Goal: Obtain resource: Download file/media

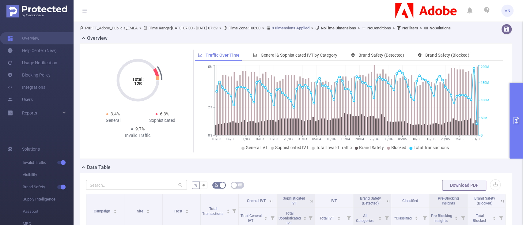
scroll to position [1, 0]
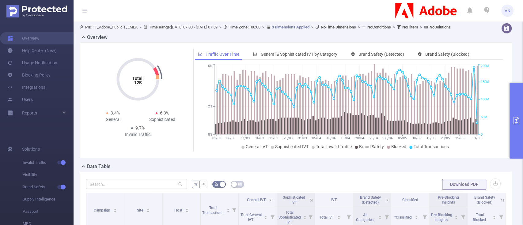
click at [323, 14] on header "VN" at bounding box center [261, 10] width 523 height 21
click at [519, 117] on icon "primary" at bounding box center [516, 120] width 7 height 7
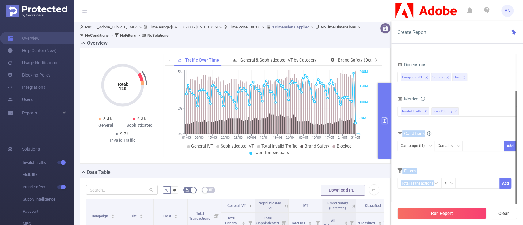
click at [516, 127] on section "Time Range [DATE] 07:00 _ [DATE] 07:59 Advanced Time Properties Time Zone UTC+0…" at bounding box center [456, 129] width 119 height 150
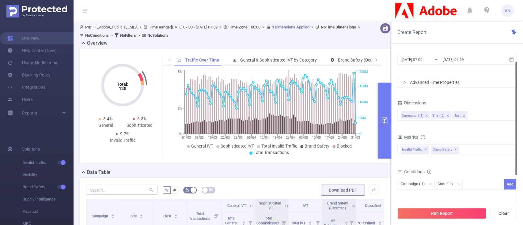
drag, startPoint x: 516, startPoint y: 127, endPoint x: 515, endPoint y: 55, distance: 72.0
click at [515, 62] on div at bounding box center [516, 118] width 2 height 113
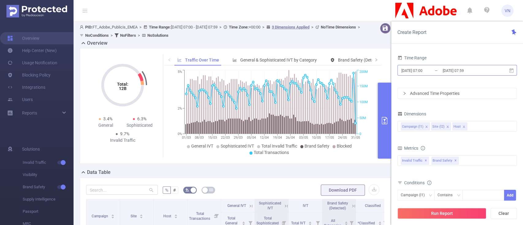
click at [462, 70] on input "[DATE] 07:59" at bounding box center [467, 70] width 50 height 8
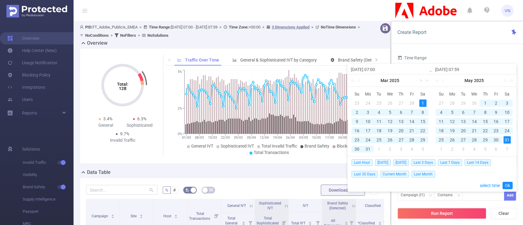
click at [421, 81] on link at bounding box center [421, 80] width 6 height 12
click at [360, 80] on link at bounding box center [360, 80] width 6 height 12
click at [424, 103] on div "1" at bounding box center [422, 103] width 7 height 7
click at [443, 81] on link at bounding box center [444, 80] width 6 height 12
click at [475, 140] on div "30" at bounding box center [473, 139] width 7 height 7
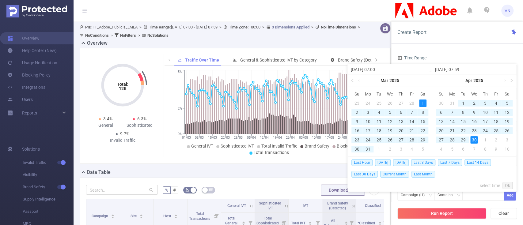
type input "[DATE] 07:59"
click at [505, 183] on link "Ok" at bounding box center [507, 185] width 10 height 7
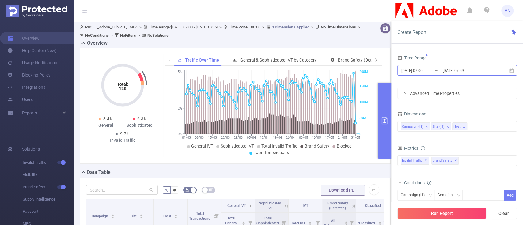
click at [442, 66] on input "[DATE] 07:59" at bounding box center [467, 70] width 50 height 8
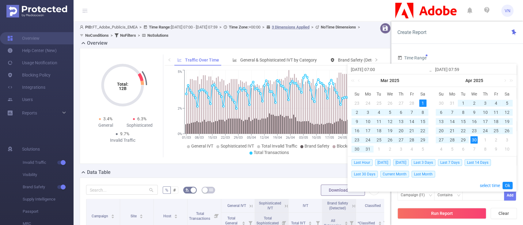
click at [424, 101] on div "1" at bounding box center [422, 103] width 7 height 7
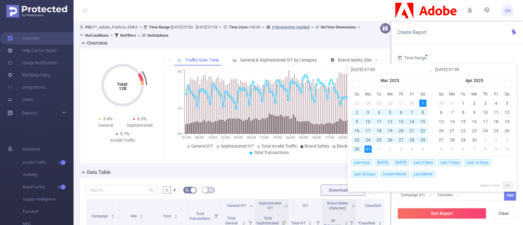
click at [369, 149] on div "31" at bounding box center [367, 149] width 7 height 7
type input "[DATE] 07:59"
click at [422, 102] on div "1" at bounding box center [422, 103] width 7 height 7
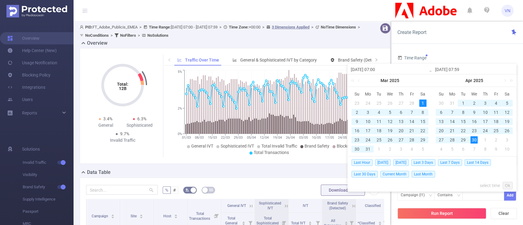
click at [476, 142] on div "30" at bounding box center [473, 139] width 7 height 7
type input "[DATE] 07:59"
click at [506, 182] on link "Ok" at bounding box center [507, 185] width 10 height 7
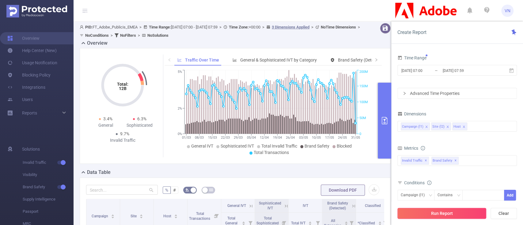
click at [462, 211] on button "Run Report" at bounding box center [441, 213] width 89 height 11
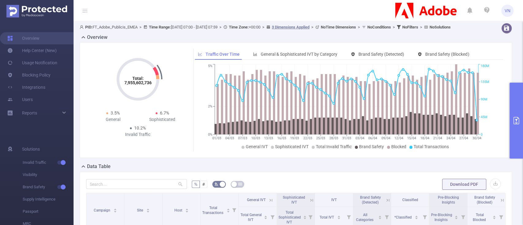
click at [517, 104] on button "primary" at bounding box center [515, 121] width 13 height 76
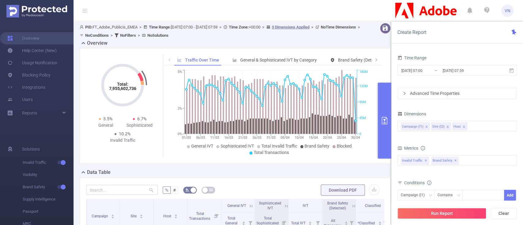
click at [356, 184] on div "Download PDF" at bounding box center [350, 190] width 59 height 12
click at [380, 110] on button "primary" at bounding box center [384, 121] width 13 height 76
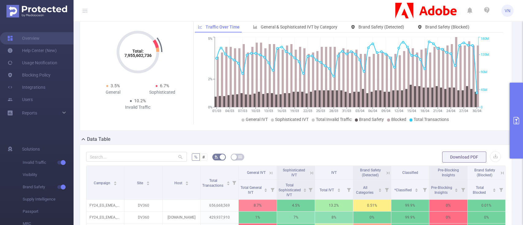
scroll to position [31, 0]
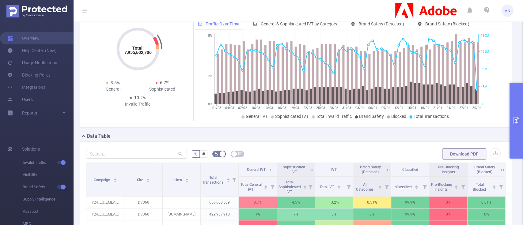
click at [489, 153] on div "Download PDF" at bounding box center [471, 154] width 59 height 12
click at [490, 157] on button "button" at bounding box center [495, 153] width 11 height 11
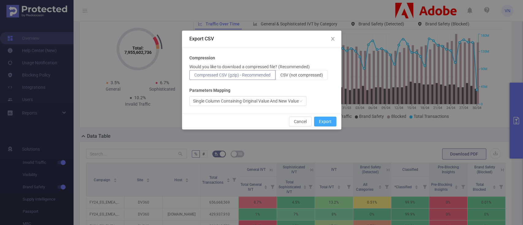
click at [322, 123] on button "Export" at bounding box center [325, 122] width 22 height 10
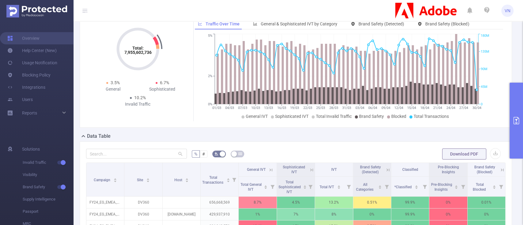
click at [514, 109] on button "primary" at bounding box center [515, 121] width 13 height 76
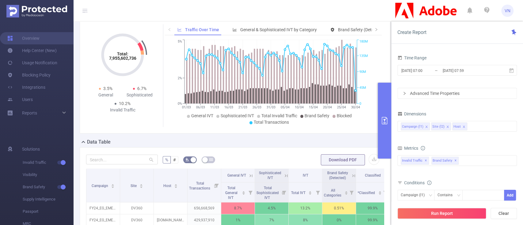
click at [383, 119] on icon "primary" at bounding box center [384, 120] width 7 height 7
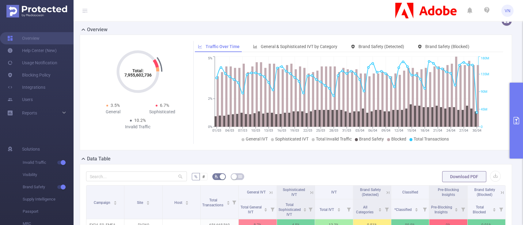
scroll to position [0, 0]
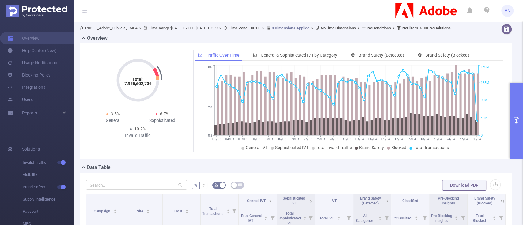
drag, startPoint x: 515, startPoint y: 59, endPoint x: 518, endPoint y: 62, distance: 4.8
click at [518, 62] on section "PID: FT_Adobe_Publicis_EMEA > Time Range: [DATE] 07:00 - [DATE] 07:59 > Time Zo…" at bounding box center [298, 112] width 449 height 225
click at [83, 42] on icon at bounding box center [83, 38] width 7 height 7
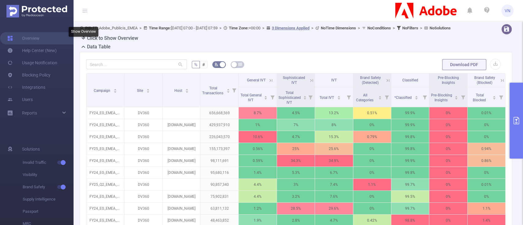
click at [83, 42] on icon at bounding box center [83, 38] width 7 height 7
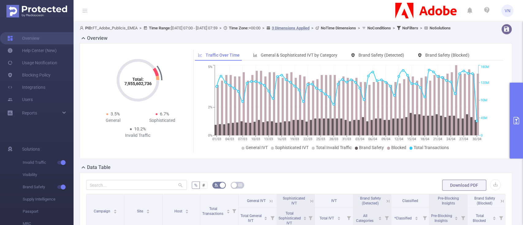
click at [515, 96] on button "primary" at bounding box center [515, 121] width 13 height 76
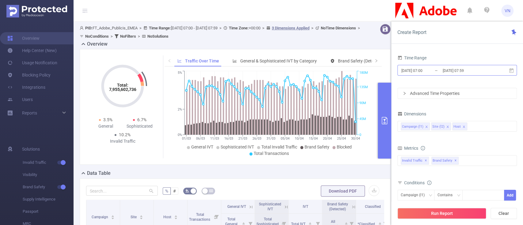
click at [454, 67] on input "[DATE] 07:59" at bounding box center [467, 70] width 50 height 8
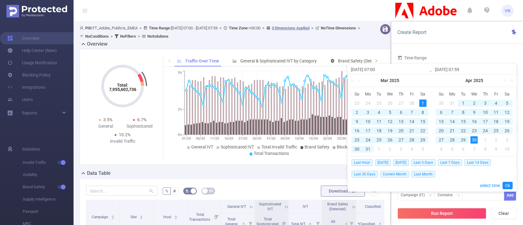
click at [422, 104] on div "1" at bounding box center [422, 103] width 7 height 7
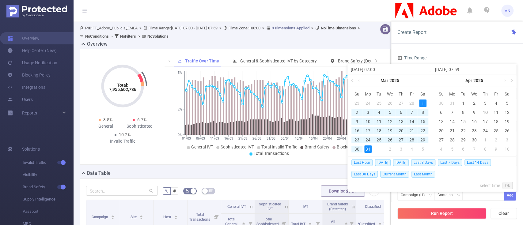
click at [368, 153] on div "31" at bounding box center [367, 149] width 7 height 7
type input "[DATE] 07:59"
click at [507, 185] on link "Ok" at bounding box center [507, 185] width 10 height 7
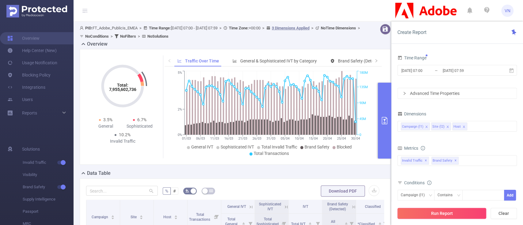
click at [430, 216] on button "Run Report" at bounding box center [441, 213] width 89 height 11
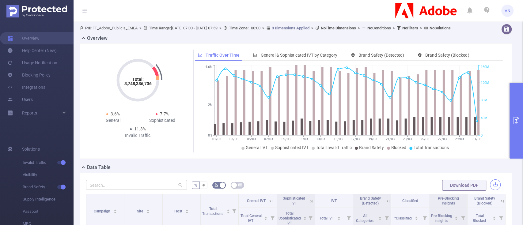
click at [490, 190] on button "button" at bounding box center [495, 185] width 11 height 11
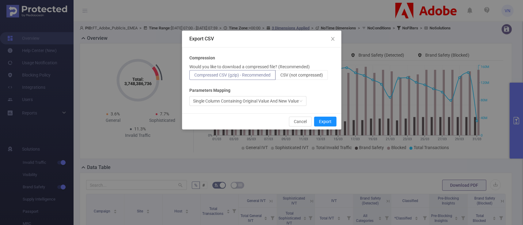
click at [325, 127] on div "Cancel Export" at bounding box center [261, 121] width 159 height 16
click at [324, 124] on button "Export" at bounding box center [325, 122] width 22 height 10
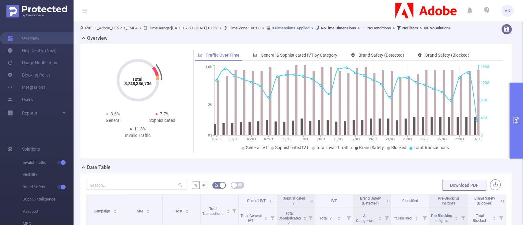
click at [492, 189] on button "button" at bounding box center [495, 185] width 11 height 11
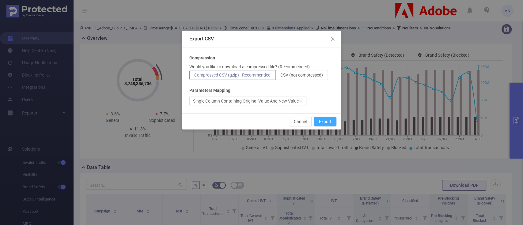
click at [331, 118] on button "Export" at bounding box center [325, 122] width 22 height 10
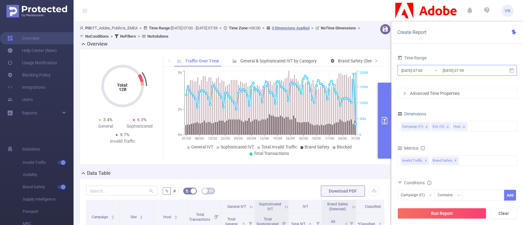
click at [450, 72] on input "[DATE] 07:59" at bounding box center [467, 70] width 50 height 8
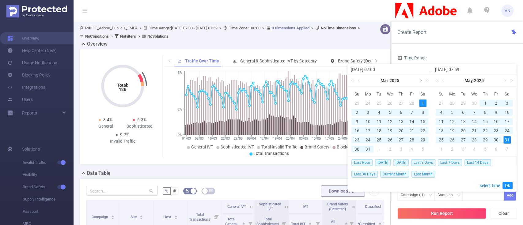
click at [419, 80] on link at bounding box center [421, 80] width 6 height 12
click at [419, 80] on div "Apr 2025" at bounding box center [390, 80] width 84 height 12
click at [421, 82] on div "Apr 2025" at bounding box center [390, 80] width 84 height 12
click at [511, 81] on link at bounding box center [510, 80] width 8 height 12
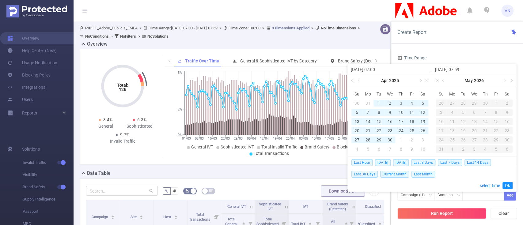
click at [436, 82] on link at bounding box center [438, 80] width 8 height 12
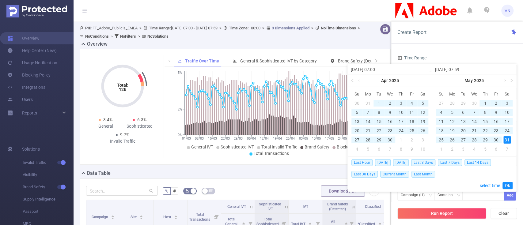
click at [505, 81] on link at bounding box center [505, 80] width 6 height 12
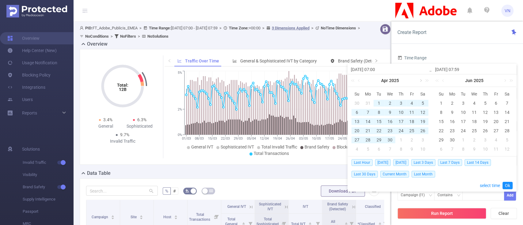
click at [420, 81] on link at bounding box center [421, 80] width 6 height 12
click at [505, 80] on link at bounding box center [505, 80] width 6 height 12
click at [419, 80] on link at bounding box center [421, 80] width 6 height 12
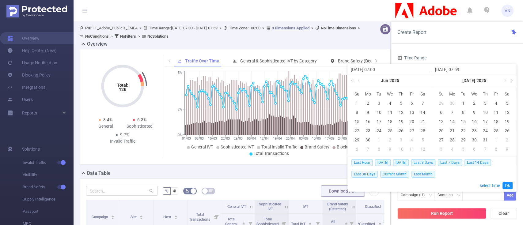
click at [353, 104] on td "1" at bounding box center [356, 103] width 11 height 9
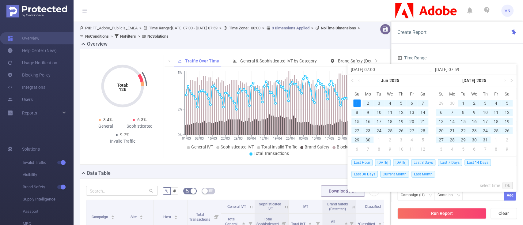
click at [356, 103] on div "1" at bounding box center [356, 103] width 7 height 7
type input "2025-06-01 07:00"
type input "2025-06-01 07:59"
type input "2025-06-01 07:00"
type input "2025-06-01 07:59"
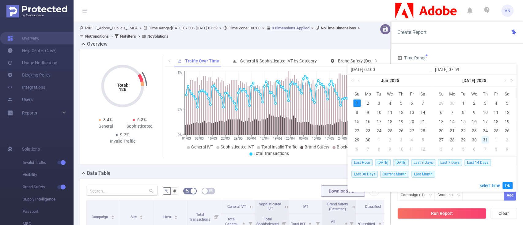
click at [484, 137] on div "31" at bounding box center [484, 139] width 7 height 7
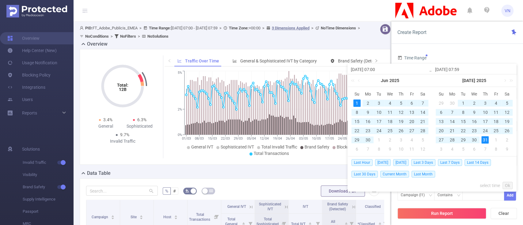
click at [354, 100] on div "1" at bounding box center [356, 103] width 7 height 7
type input "2025-07-31 07:59"
click at [361, 82] on link at bounding box center [360, 80] width 6 height 12
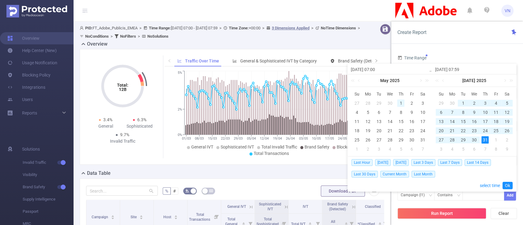
click at [400, 102] on div "1" at bounding box center [400, 103] width 7 height 7
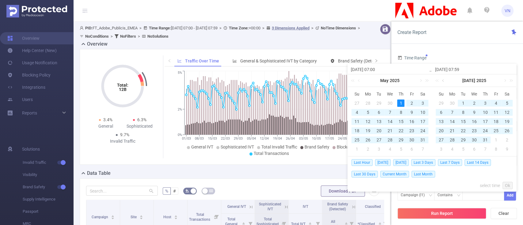
click at [441, 80] on link at bounding box center [444, 80] width 6 height 12
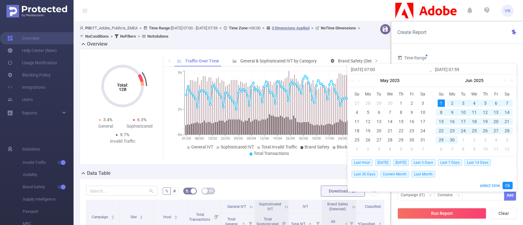
click at [451, 141] on div "30" at bounding box center [451, 139] width 7 height 7
type input "2025-05-01 07:00"
type input "2025-06-30 07:59"
type input "2025-05-01 07:00"
type input "2025-06-30 07:59"
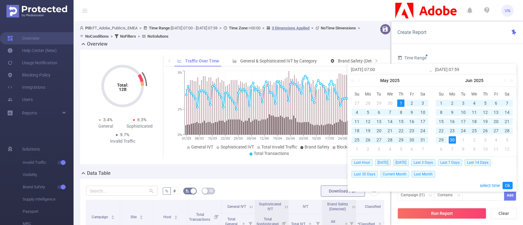
click at [401, 100] on div "1" at bounding box center [400, 103] width 7 height 7
click at [507, 187] on link "Ok" at bounding box center [507, 185] width 10 height 7
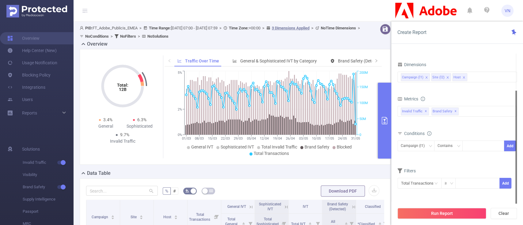
drag, startPoint x: 515, startPoint y: 107, endPoint x: 499, endPoint y: 165, distance: 60.2
click at [499, 165] on section "Time Range 2025-05-01 07:00 _ 2025-06-30 07:59 Advanced Time Properties Dimensi…" at bounding box center [456, 129] width 119 height 150
click at [336, 33] on div "PID: FT_Adobe_Publicis_EMEA > Time Range: 2025-03-01 07:00 - 2025-05-31 07:59 >…" at bounding box center [222, 32] width 285 height 17
drag, startPoint x: 516, startPoint y: 91, endPoint x: 503, endPoint y: 127, distance: 38.3
click at [503, 127] on section "Time Range 2025-05-01 07:00 _ 2025-06-30 07:59 Advanced Time Properties Dimensi…" at bounding box center [456, 129] width 119 height 150
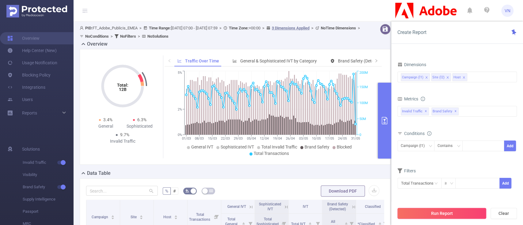
click at [433, 212] on button "Run Report" at bounding box center [441, 213] width 89 height 11
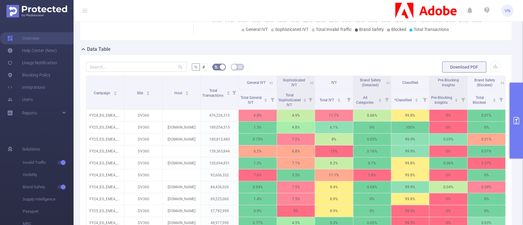
scroll to position [105, 0]
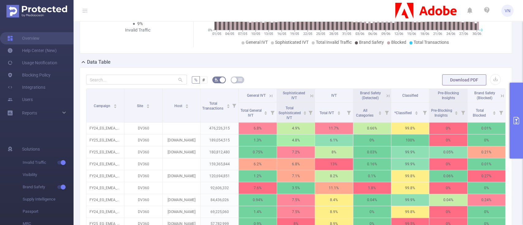
click at [351, 67] on div "Data Table" at bounding box center [298, 63] width 437 height 9
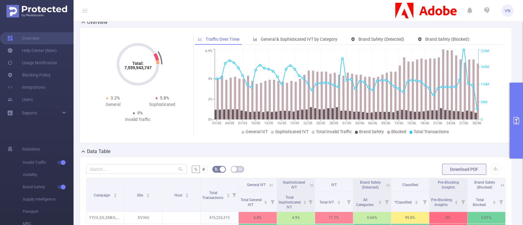
scroll to position [0, 0]
